Goal: Task Accomplishment & Management: Manage account settings

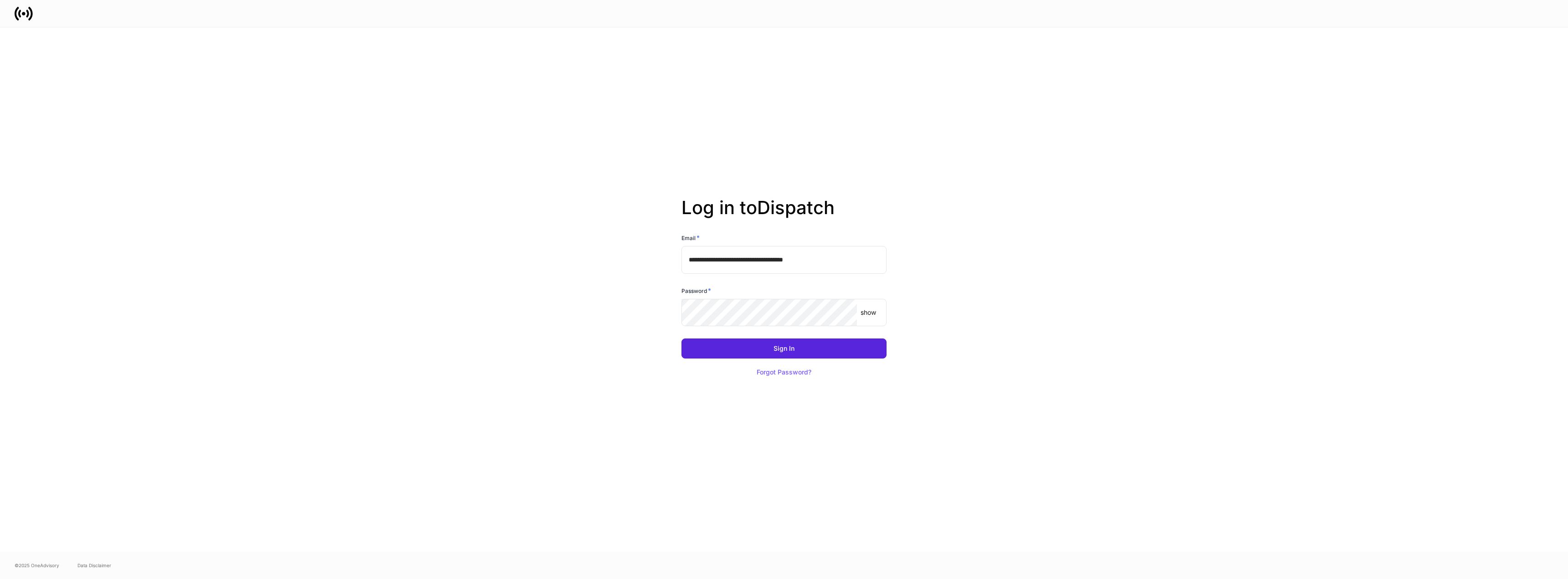
click at [831, 262] on input "**********" at bounding box center [783, 260] width 205 height 28
type input "**********"
click at [860, 349] on button "Sign In" at bounding box center [783, 348] width 205 height 20
